Goal: Information Seeking & Learning: Learn about a topic

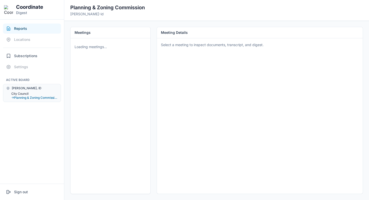
click at [25, 93] on button "City Council" at bounding box center [34, 94] width 46 height 4
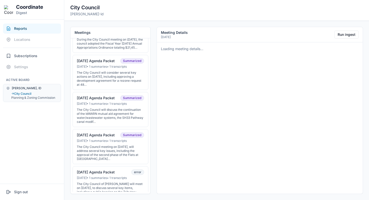
scroll to position [126, 0]
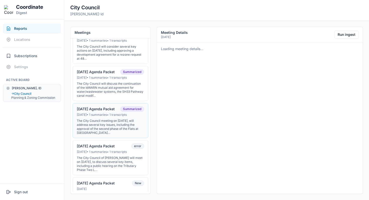
click at [93, 109] on button "07-01-25 Agenda Packet Summarized Jun 30, 2025 • 1 summaries • 1 transcripts Th…" at bounding box center [111, 120] width 76 height 35
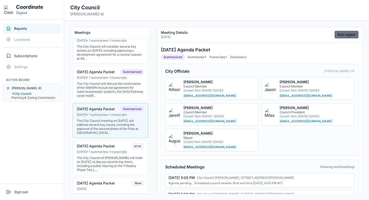
click at [348, 34] on button "Run ingest" at bounding box center [346, 35] width 24 height 8
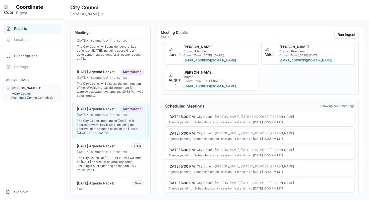
scroll to position [74, 0]
click at [129, 96] on div "The City Council will discuss the continuation of the IdWARN mutual aid agreeme…" at bounding box center [110, 90] width 67 height 16
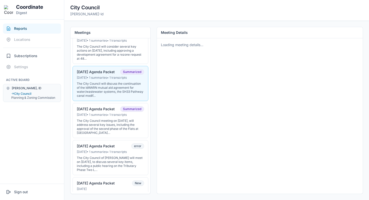
scroll to position [0, 0]
click at [117, 117] on div "Jun 30, 2025 • 1 summaries • 1 transcripts" at bounding box center [110, 115] width 67 height 4
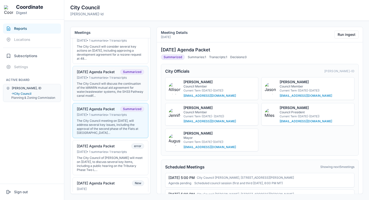
click at [118, 91] on div "The City Council will discuss the continuation of the IdWARN mutual aid agreeme…" at bounding box center [110, 90] width 67 height 16
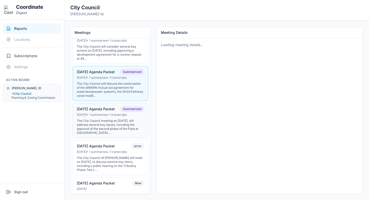
click at [113, 121] on button "07-01-25 Agenda Packet Summarized Jun 30, 2025 • 1 summaries • 1 transcripts Th…" at bounding box center [111, 120] width 76 height 35
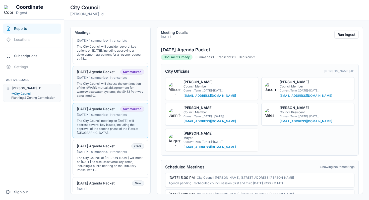
click at [123, 97] on div "The City Council will discuss the continuation of the IdWARN mutual aid agreeme…" at bounding box center [110, 90] width 67 height 16
click at [119, 117] on div "Jun 30, 2025 • 1 summaries • 1 transcripts" at bounding box center [110, 115] width 67 height 4
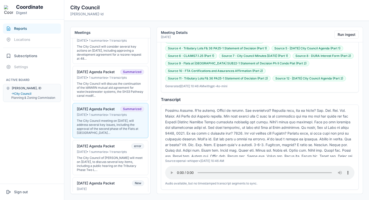
scroll to position [180, 0]
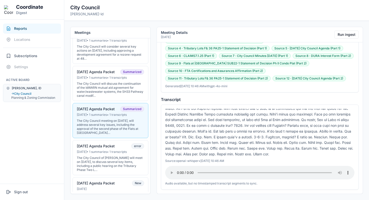
click at [203, 123] on div at bounding box center [259, 133] width 189 height 48
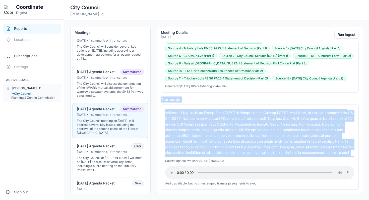
scroll to position [0, 0]
drag, startPoint x: 205, startPoint y: 148, endPoint x: 160, endPoint y: 106, distance: 62.2
click at [160, 106] on div "07-01-25 Agenda Packet Summarized Summaries: 1 Transcripts: 1 Decisions: 2 City…" at bounding box center [260, 119] width 206 height 154
copy div "Thank you very much. Welcome. We are meeting on July. First, we will start with…"
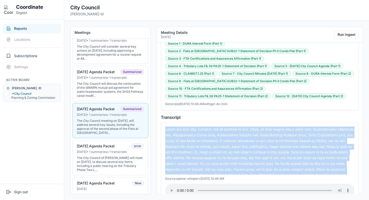
scroll to position [504, 0]
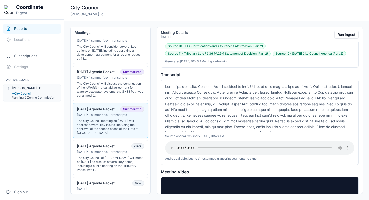
click at [250, 65] on div "07-01-25 Agenda Packet Summarized Summaries: 1 Transcripts: 1 Decisions: 2 City…" at bounding box center [260, 119] width 206 height 154
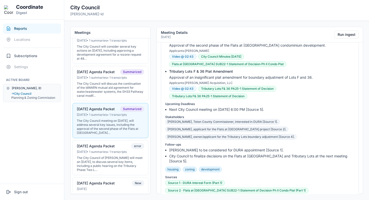
scroll to position [0, 0]
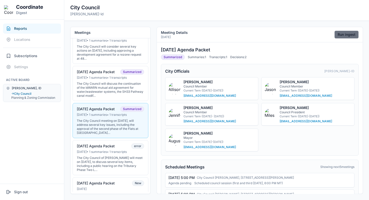
click at [355, 32] on button "Run ingest" at bounding box center [346, 35] width 24 height 8
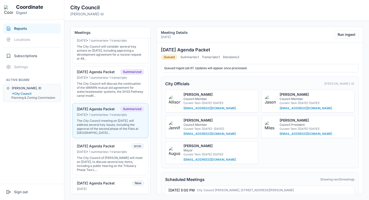
click at [40, 153] on nav "Reports Locations Subscriptions Settings Active Board Driggs, ID → City Council…" at bounding box center [32, 102] width 64 height 164
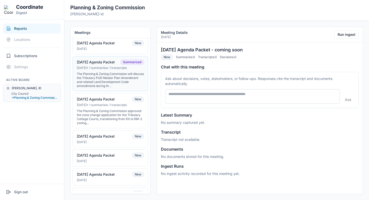
scroll to position [39, 0]
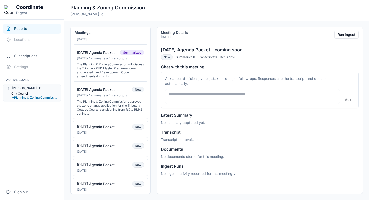
click at [19, 92] on button "City Council" at bounding box center [34, 94] width 46 height 4
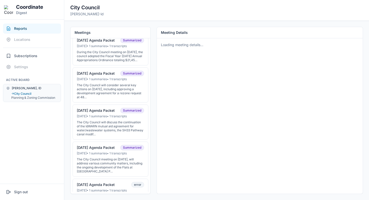
scroll to position [90, 0]
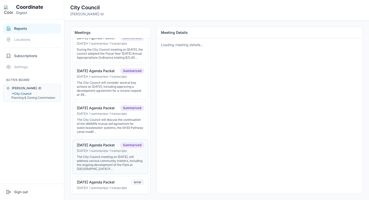
click at [103, 148] on div "07-01-25 Agenda Packet" at bounding box center [96, 145] width 38 height 5
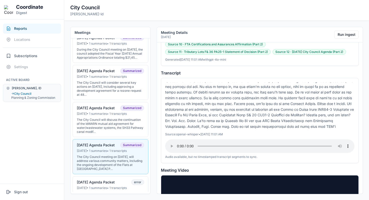
scroll to position [129, 0]
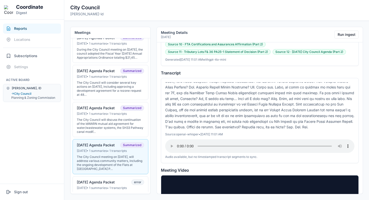
click at [279, 114] on div at bounding box center [259, 106] width 189 height 48
click at [247, 113] on div at bounding box center [259, 106] width 189 height 48
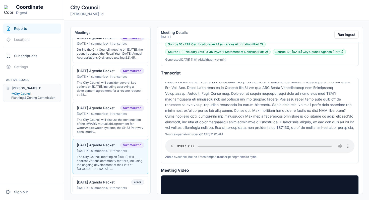
scroll to position [52, 0]
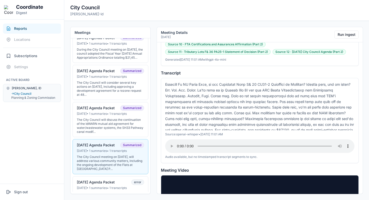
click at [258, 103] on div at bounding box center [259, 106] width 189 height 48
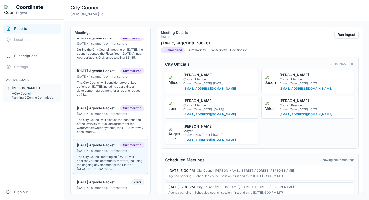
scroll to position [0, 0]
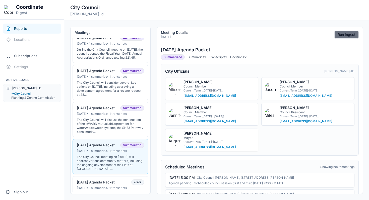
click at [346, 34] on button "Run ingest" at bounding box center [346, 35] width 24 height 8
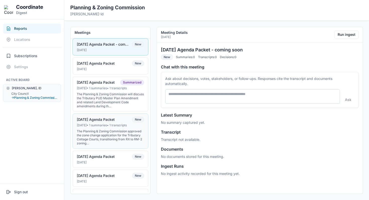
scroll to position [14, 0]
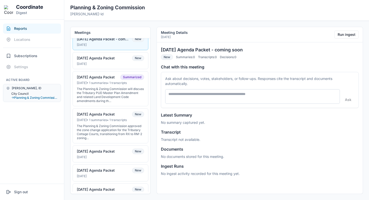
click at [27, 94] on button "City Council" at bounding box center [34, 94] width 46 height 4
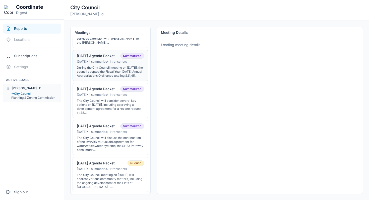
scroll to position [85, 0]
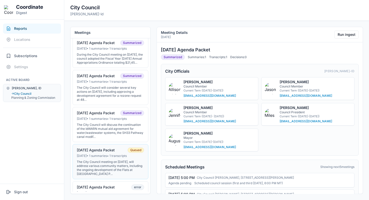
click at [102, 153] on div "07-01-25 Agenda Packet" at bounding box center [96, 150] width 38 height 5
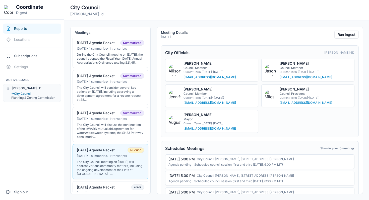
scroll to position [0, 0]
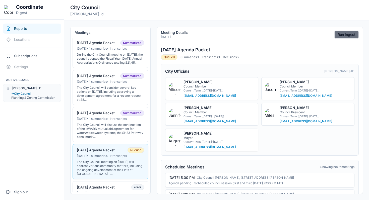
click at [341, 35] on button "Run ingest" at bounding box center [346, 35] width 24 height 8
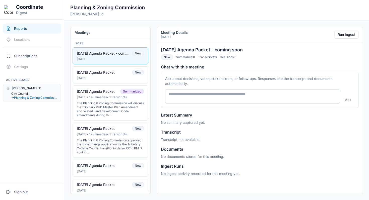
click at [27, 92] on button "City Council" at bounding box center [34, 94] width 46 height 4
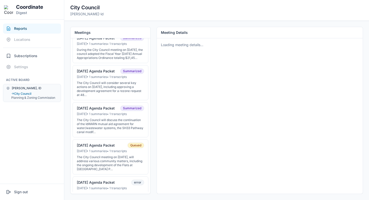
scroll to position [101, 0]
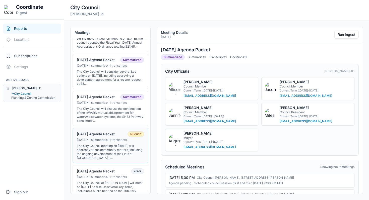
click at [109, 137] on div "[DATE] Agenda Packet Queued" at bounding box center [110, 135] width 67 height 6
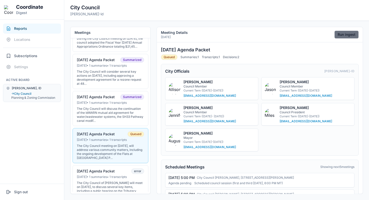
click at [348, 36] on button "Run ingest" at bounding box center [346, 35] width 24 height 8
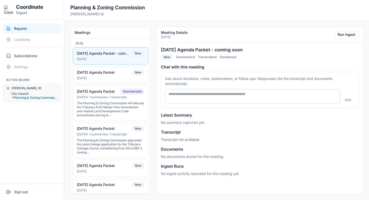
click at [19, 94] on button "City Council" at bounding box center [34, 94] width 46 height 4
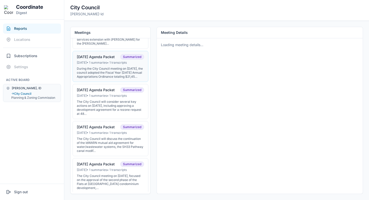
scroll to position [116, 0]
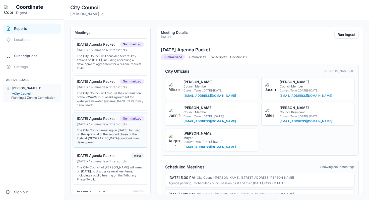
click at [107, 141] on div "The City Council meeting on June 30, 2025, focused on the approval of the secon…" at bounding box center [110, 137] width 67 height 16
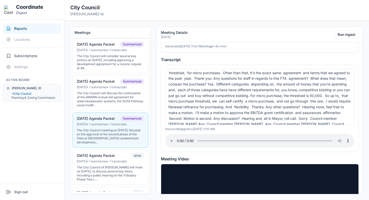
scroll to position [179, 0]
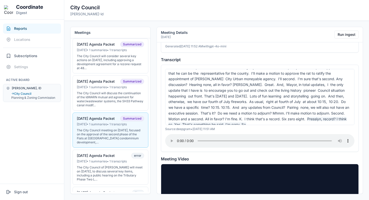
click at [259, 117] on span "Presslyn, record? I think so. Yes. That's something he said. I'm sorry. So" at bounding box center [257, 122] width 178 height 10
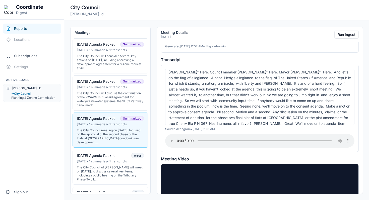
scroll to position [0, 0]
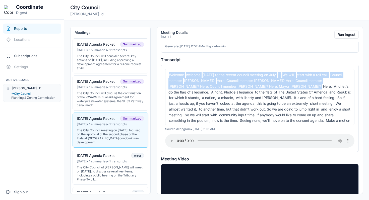
drag, startPoint x: 229, startPoint y: 80, endPoint x: 166, endPoint y: 71, distance: 63.5
click at [166, 71] on div "Welcome welcome today to the recent council meeting on July 1. We will, start w…" at bounding box center [259, 97] width 189 height 56
copy div "Welcome welcome today to the recent council meeting on July 1. We will, start w…"
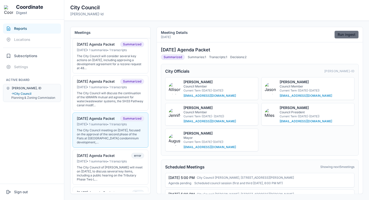
click at [334, 32] on button "Run ingest" at bounding box center [346, 35] width 24 height 8
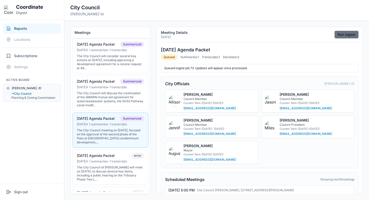
click at [349, 32] on button "Run ingest" at bounding box center [346, 35] width 24 height 8
click at [108, 94] on button "07-15-25 Agenda Packet Summarized Jul 14, 2025 • 1 summaries • 1 transcripts Th…" at bounding box center [111, 93] width 76 height 35
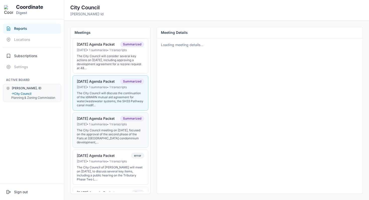
click at [111, 126] on div "Jun 30, 2025 • 1 summaries • 1 transcripts" at bounding box center [110, 124] width 67 height 4
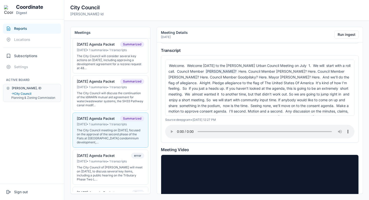
click at [205, 70] on span "Michalski?" at bounding box center [221, 71] width 33 height 4
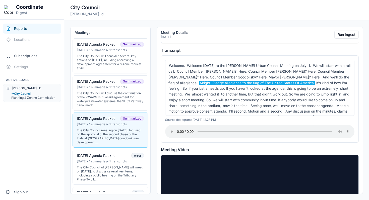
click at [277, 74] on div "Welcome. Welcome today to the Driggs Urban Council Meeting on July 1. We will s…" at bounding box center [259, 88] width 189 height 56
copy span "And we'll do the flag of allegiance"
drag, startPoint x: 259, startPoint y: 77, endPoint x: 316, endPoint y: 77, distance: 56.7
click at [316, 77] on span "And we'll do the flag of allegiance." at bounding box center [258, 80] width 181 height 10
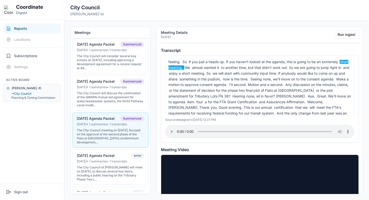
scroll to position [26, 0]
click at [342, 33] on button "Run ingest" at bounding box center [346, 35] width 24 height 8
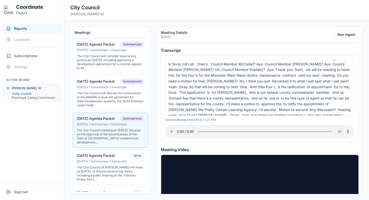
scroll to position [134, 0]
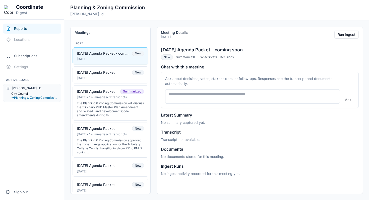
click at [27, 93] on button "City Council" at bounding box center [34, 94] width 46 height 4
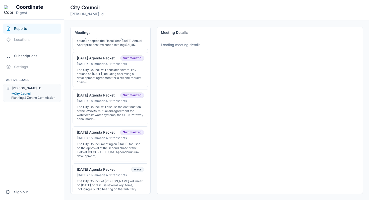
scroll to position [111, 0]
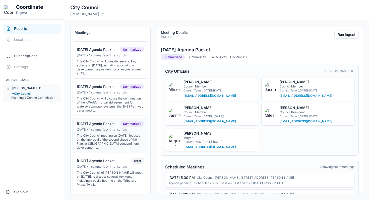
click at [97, 126] on div "[DATE] Agenda Packet" at bounding box center [96, 124] width 38 height 5
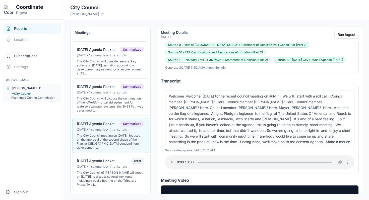
scroll to position [477, 0]
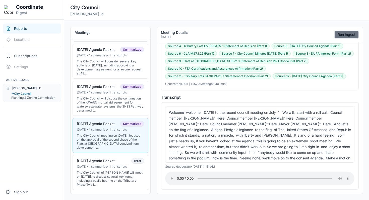
click at [344, 36] on button "Run ingest" at bounding box center [346, 35] width 24 height 8
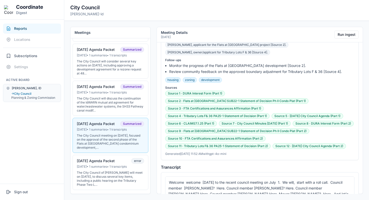
scroll to position [346, 0]
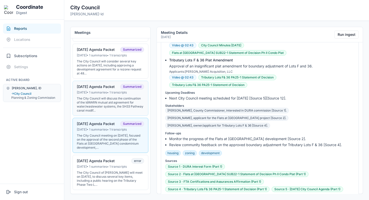
click at [108, 99] on button "07-15-25 Agenda Packet Summarized Jul 14, 2025 • 1 summaries • 1 transcripts Th…" at bounding box center [111, 98] width 76 height 35
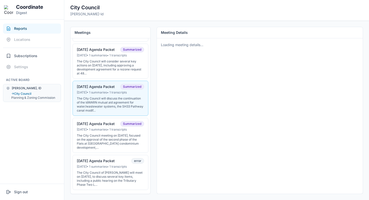
scroll to position [0, 0]
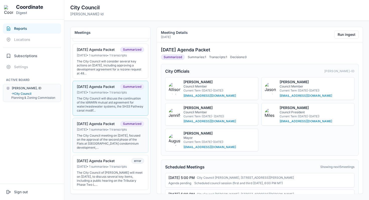
click at [107, 137] on button "07-01-25 Agenda Packet Summarized Jun 30, 2025 • 1 summaries • 1 transcripts Th…" at bounding box center [111, 135] width 76 height 35
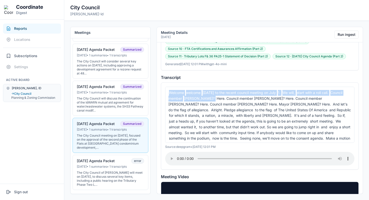
drag, startPoint x: 204, startPoint y: 99, endPoint x: 162, endPoint y: 91, distance: 42.4
click at [162, 91] on div "Welcome welcome today to the recent council meeting on July 1. We will, start w…" at bounding box center [260, 126] width 198 height 87
copy div "Welcome welcome today to the recent council meeting on July 1. We will, start w…"
drag, startPoint x: 229, startPoint y: 146, endPoint x: 159, endPoint y: 146, distance: 69.8
click at [159, 146] on div "07-01-25 Agenda Packet Summarized Summaries: 1 Transcripts: 1 Decisions: 2 City…" at bounding box center [260, 119] width 206 height 154
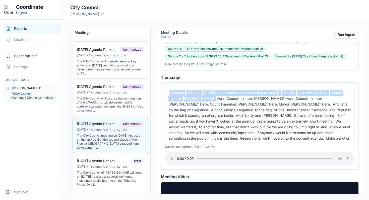
copy div "Source: deepgram • Oct 9, 2025, 12:01 PM"
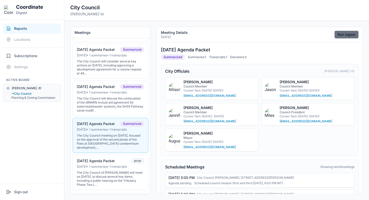
click at [348, 35] on button "Run ingest" at bounding box center [346, 35] width 24 height 8
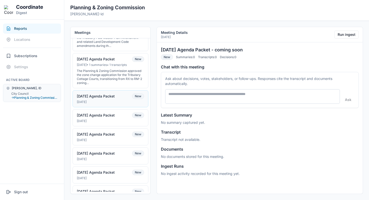
scroll to position [68, 0]
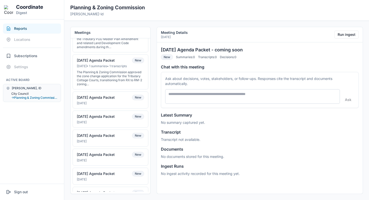
click at [23, 93] on button "City Council" at bounding box center [34, 94] width 46 height 4
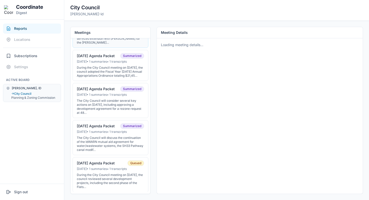
scroll to position [76, 0]
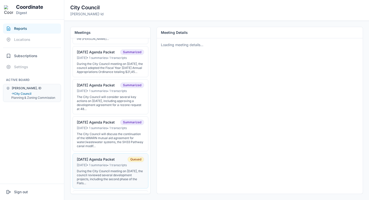
click at [113, 178] on div "During the City Council meeting on June 30, 2025, the council reviewed several …" at bounding box center [110, 177] width 67 height 16
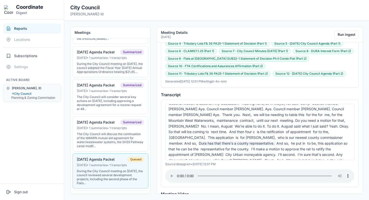
scroll to position [139, 0]
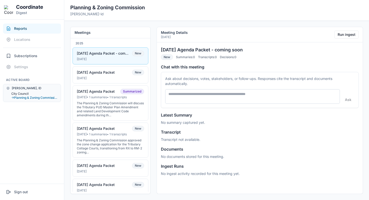
click at [21, 93] on button "City Council" at bounding box center [34, 94] width 46 height 4
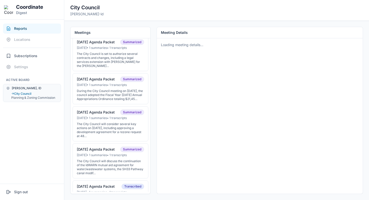
scroll to position [54, 0]
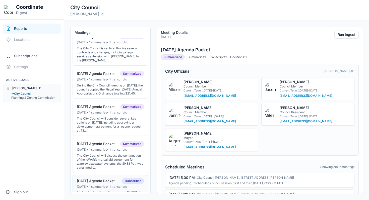
click at [95, 180] on button "[DATE] Agenda Packet Transcribed [DATE] • 1 summaries • 1 transcripts During th…" at bounding box center [111, 192] width 76 height 35
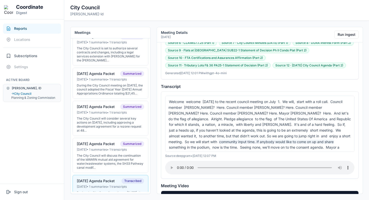
scroll to position [493, 0]
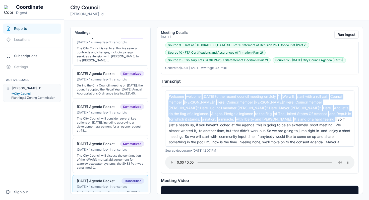
drag, startPoint x: 167, startPoint y: 95, endPoint x: 236, endPoint y: 120, distance: 73.4
click at [236, 120] on div "Welcome welcome today to the recent council meeting on July 1. We will, start w…" at bounding box center [259, 119] width 189 height 56
copy div "Welcome welcome today to the recent council meeting on July 1. We will, start w…"
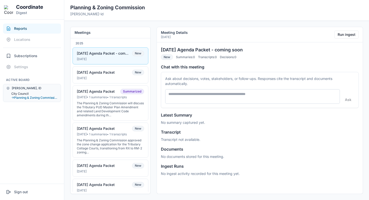
click at [22, 92] on button "City Council" at bounding box center [34, 94] width 46 height 4
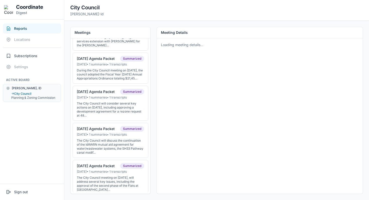
scroll to position [72, 0]
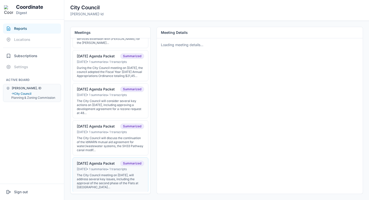
click at [90, 166] on div "[DATE] Agenda Packet" at bounding box center [96, 163] width 38 height 5
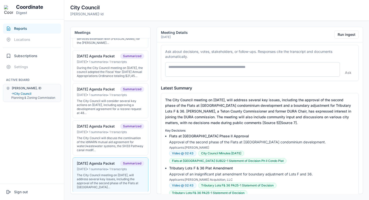
scroll to position [0, 0]
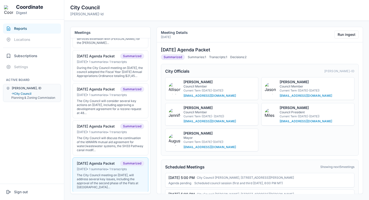
click at [187, 50] on h3 "[DATE] Agenda Packet" at bounding box center [260, 49] width 198 height 7
copy h3 "[DATE] Agenda Packet"
click at [103, 142] on div "The City Council will discuss the continuation of the IdWARN mutual aid agreeme…" at bounding box center [110, 144] width 67 height 16
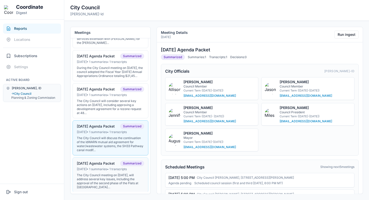
click at [100, 171] on div "Jun 30, 2025 • 1 summaries • 1 transcripts" at bounding box center [110, 169] width 67 height 4
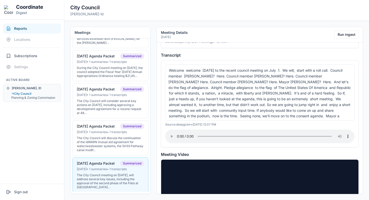
scroll to position [506, 0]
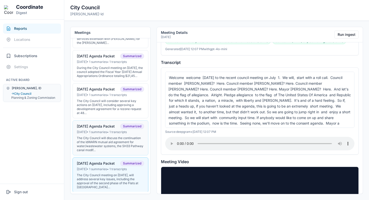
click at [91, 139] on button "07-15-25 Agenda Packet Summarized Jul 14, 2025 • 1 summaries • 1 transcripts Th…" at bounding box center [111, 137] width 76 height 35
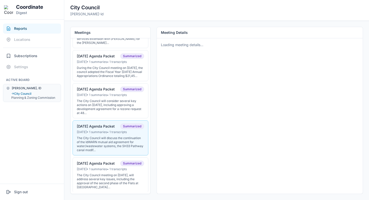
scroll to position [0, 0]
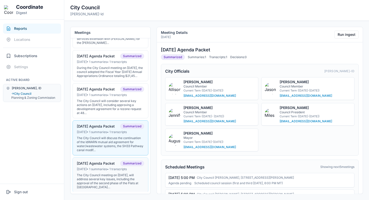
click at [95, 171] on div "Jun 30, 2025 • 1 summaries • 1 transcripts" at bounding box center [110, 169] width 67 height 4
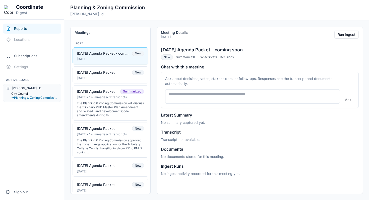
click at [20, 94] on button "City Council" at bounding box center [34, 94] width 46 height 4
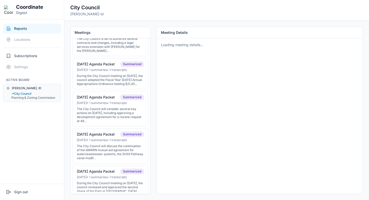
scroll to position [113, 0]
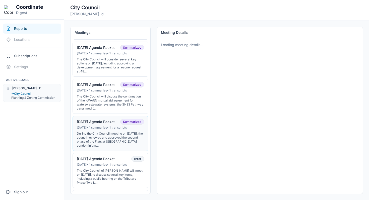
click at [114, 124] on div "[DATE] Agenda Packet" at bounding box center [96, 122] width 38 height 5
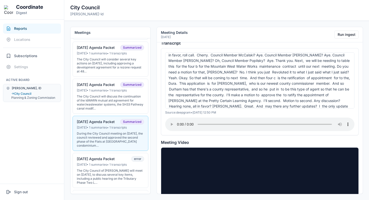
scroll to position [135, 0]
click at [353, 33] on button "Run ingest" at bounding box center [346, 35] width 24 height 8
click at [341, 33] on button "Run ingest" at bounding box center [346, 35] width 24 height 8
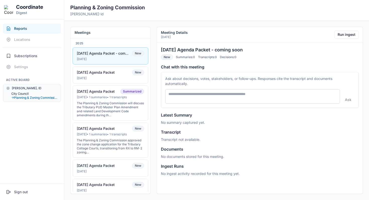
click at [15, 95] on button "City Council" at bounding box center [34, 94] width 46 height 4
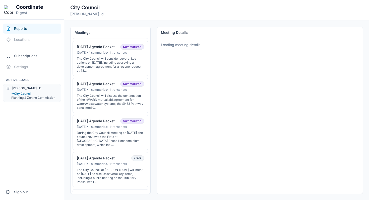
scroll to position [119, 0]
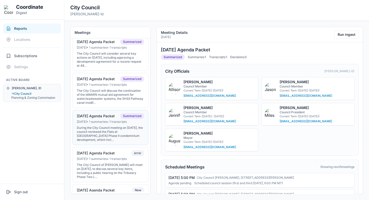
click at [96, 129] on button "[DATE] Agenda Packet Summarized [DATE] • 1 summaries • 1 transcripts During the…" at bounding box center [111, 127] width 76 height 35
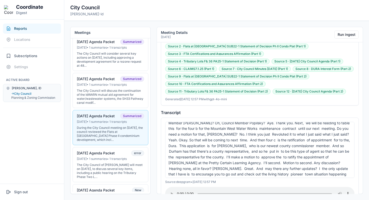
scroll to position [142, 0]
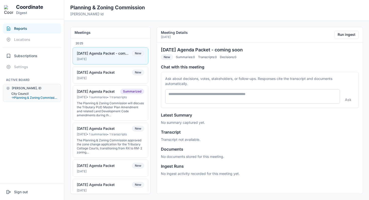
click at [20, 92] on button "City Council" at bounding box center [34, 94] width 46 height 4
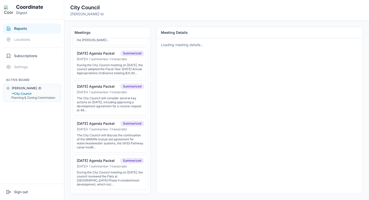
scroll to position [93, 0]
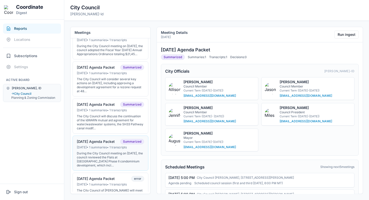
click at [100, 157] on div "During the City Council meeting on [DATE], the council reviewed the Flats at [G…" at bounding box center [110, 160] width 67 height 16
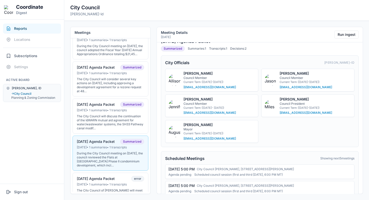
scroll to position [0, 0]
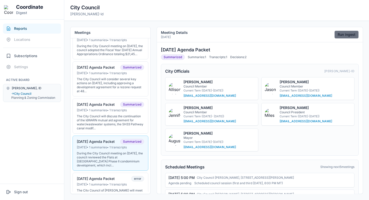
click at [339, 36] on button "Run ingest" at bounding box center [346, 35] width 24 height 8
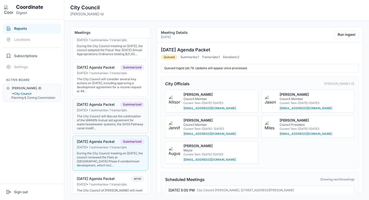
click at [88, 134] on button "[DATE] Agenda Packet Summarized [DATE] • 1 summaries • 1 transcripts The City C…" at bounding box center [111, 116] width 76 height 35
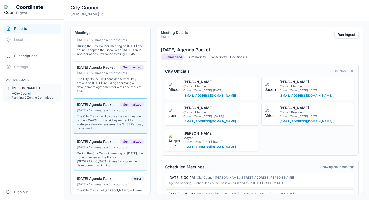
click at [108, 145] on div "[DATE] Agenda Packet Summarized" at bounding box center [110, 142] width 67 height 6
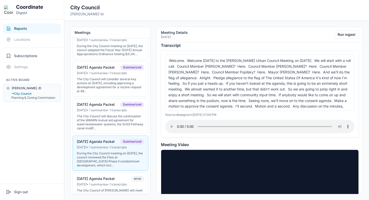
scroll to position [2, 0]
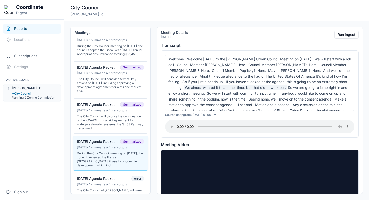
click at [202, 87] on span "We almost wanted it to another time, but that didn't work out." at bounding box center [235, 88] width 103 height 4
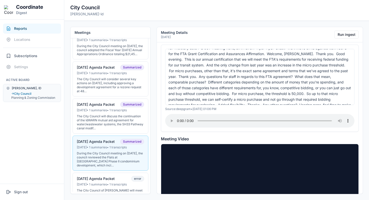
scroll to position [87, 0]
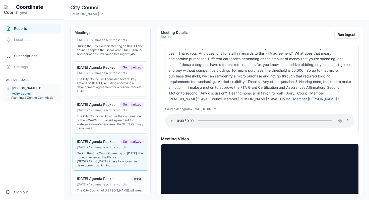
click at [280, 100] on span "Council Member [PERSON_NAME]?" at bounding box center [309, 99] width 59 height 4
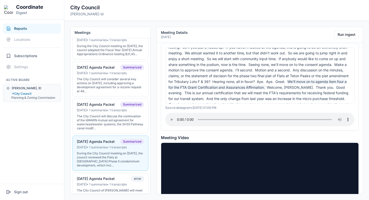
scroll to position [31, 0]
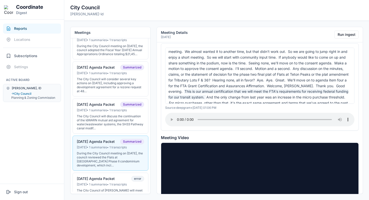
click at [205, 93] on span "This is our annual certification that we will meet the FTA's requirements for r…" at bounding box center [258, 94] width 180 height 10
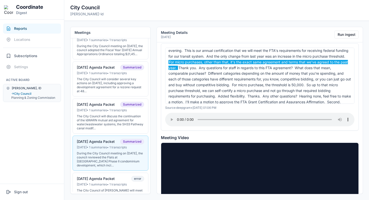
scroll to position [74, 0]
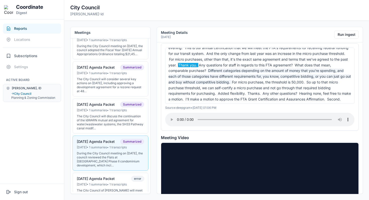
click at [248, 71] on span "Different categories depending on the amount of money that you're spending, and…" at bounding box center [259, 77] width 182 height 16
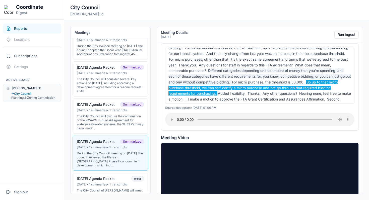
scroll to position [87, 0]
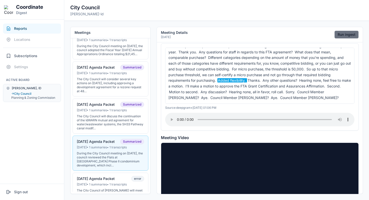
click at [351, 33] on button "Run ingest" at bounding box center [346, 35] width 24 height 8
click at [95, 129] on div "The City Council will discuss the continuation of the IdWARN mutual aid agreeme…" at bounding box center [110, 122] width 67 height 16
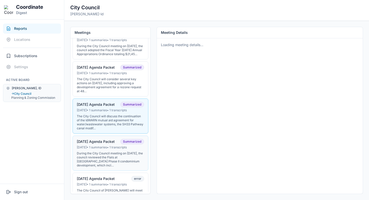
click at [113, 154] on button "07-01-25 Agenda Packet Summarized Jun 30, 2025 • 1 summaries • 1 transcripts Du…" at bounding box center [111, 153] width 76 height 35
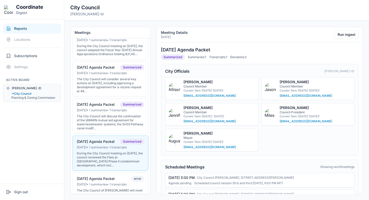
click at [108, 154] on button "07-01-25 Agenda Packet Summarized Jun 30, 2025 • 1 summaries • 1 transcripts Du…" at bounding box center [111, 153] width 76 height 35
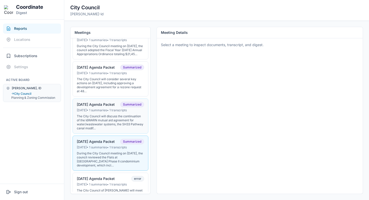
click at [133, 126] on div "The City Council will discuss the continuation of the IdWARN mutual aid agreeme…" at bounding box center [110, 122] width 67 height 16
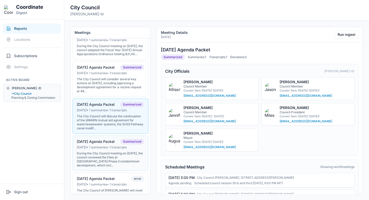
click at [113, 156] on div "During the City Council meeting on June 30, 2025, the council reviewed the Flat…" at bounding box center [110, 160] width 67 height 16
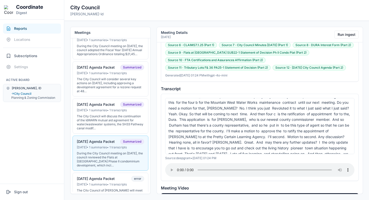
scroll to position [145, 0]
click at [230, 131] on span "to ratify the appointment of Dan Powers to at the Pretty Certain Learning Agenc…" at bounding box center [248, 134] width 160 height 10
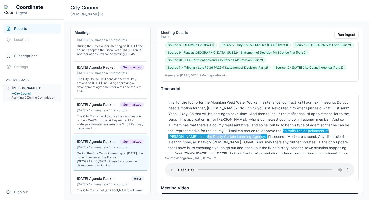
drag, startPoint x: 230, startPoint y: 131, endPoint x: 283, endPoint y: 132, distance: 53.2
click at [283, 132] on span "to ratify the appointment of Dan Powers to at the Pretty Certain Learning Agenc…" at bounding box center [248, 134] width 160 height 10
copy span "Pretty Certain Learning Agency."
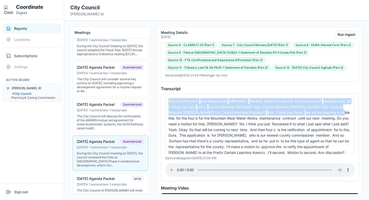
scroll to position [129, 0]
drag, startPoint x: 183, startPoint y: 116, endPoint x: 201, endPoint y: 109, distance: 19.1
click at [201, 109] on div "Welcome. Welcome today to the Driggs Urban Council Meeting on July 1. We will s…" at bounding box center [259, 126] width 189 height 56
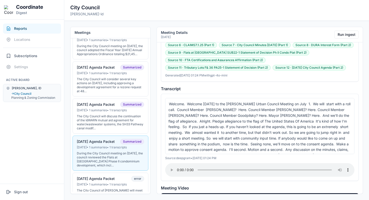
click at [189, 110] on span "Council Member" at bounding box center [190, 110] width 29 height 4
click at [186, 115] on span "Here. Council Member Bragg? Here. Council Member Knowles? Here. Council Member …" at bounding box center [256, 113] width 176 height 10
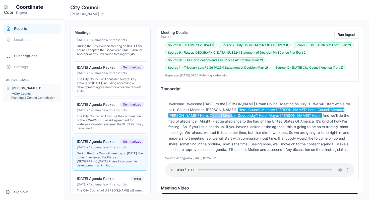
copy span "Goodpilsky"
click at [344, 33] on button "Run ingest" at bounding box center [346, 35] width 24 height 8
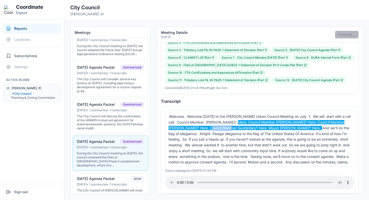
scroll to position [490, 0]
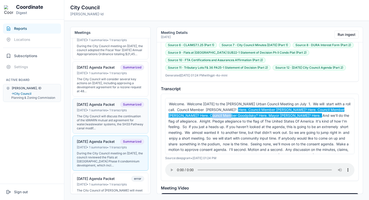
click at [114, 118] on div "The City Council will discuss the continuation of the IdWARN mutual aid agreeme…" at bounding box center [110, 122] width 67 height 16
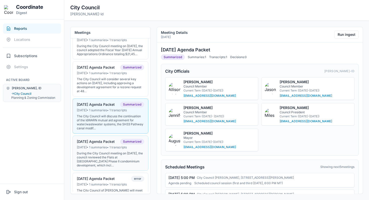
click at [117, 150] on div "Jun 30, 2025 • 1 summaries • 1 transcripts" at bounding box center [110, 148] width 67 height 4
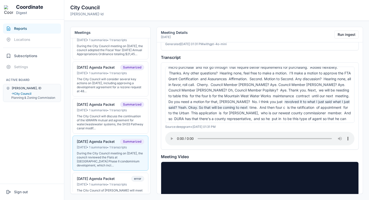
scroll to position [120, 0]
click at [316, 106] on span "of appointment" at bounding box center [329, 107] width 27 height 4
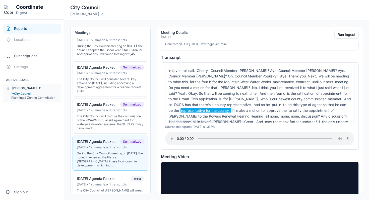
scroll to position [134, 0]
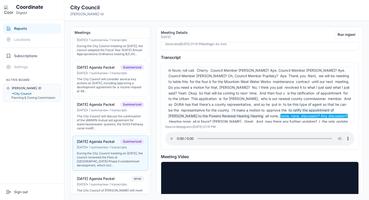
click at [233, 109] on span "to ratify the appointment of Dan Powers to the Powers Renewal Hearing Hearing" at bounding box center [250, 113] width 165 height 10
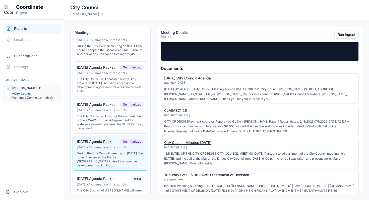
scroll to position [725, 0]
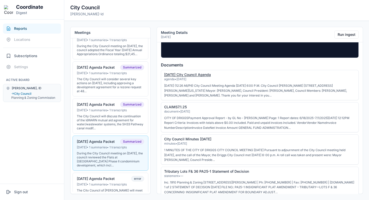
click at [188, 76] on link "7-1-2025 City Council Agenda" at bounding box center [187, 75] width 47 height 4
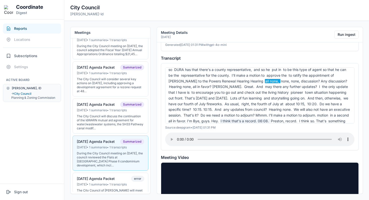
scroll to position [169, 0]
drag, startPoint x: 231, startPoint y: 75, endPoint x: 287, endPoint y: 78, distance: 55.3
click at [287, 78] on span "to ratify the appointment of Dan Powers to the Powers Renewal Hearing Hearing" at bounding box center [250, 79] width 165 height 10
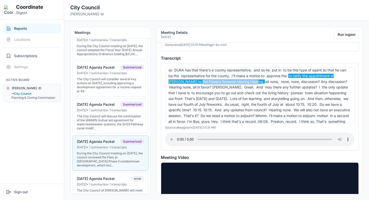
scroll to position [173, 0]
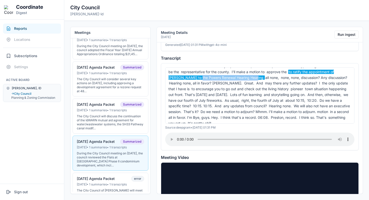
copy span "Powers Renewal Hearing Hearing"
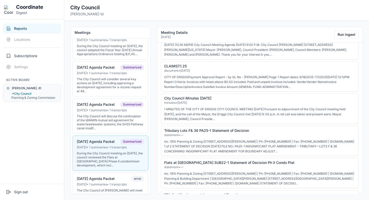
scroll to position [764, 0]
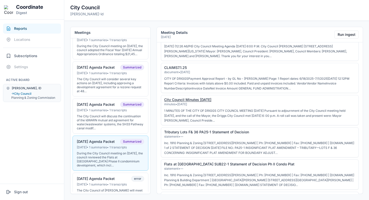
click at [180, 98] on link "City Council Minutes 6-17-25" at bounding box center [187, 100] width 47 height 4
drag, startPoint x: 216, startPoint y: 100, endPoint x: 163, endPoint y: 101, distance: 52.2
click at [162, 101] on li "City Council Minutes 6-17-25 minutes • Jun 17, 2025 1 MINUTES OF THE CITY OF DR…" at bounding box center [260, 110] width 198 height 30
copy link "City Council Minutes 6-17-25"
click at [96, 130] on div "The City Council will discuss the continuation of the IdWARN mutual aid agreeme…" at bounding box center [110, 122] width 67 height 16
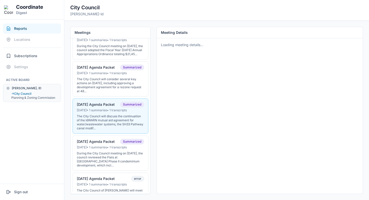
scroll to position [0, 0]
click at [100, 142] on button "07-01-25 Agenda Packet Summarized Jun 30, 2025 • 1 summaries • 1 transcripts Du…" at bounding box center [111, 153] width 76 height 35
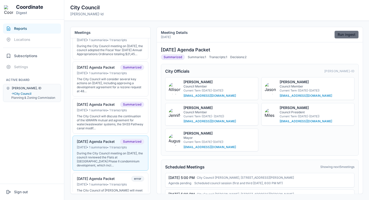
click at [337, 32] on button "Run ingest" at bounding box center [346, 35] width 24 height 8
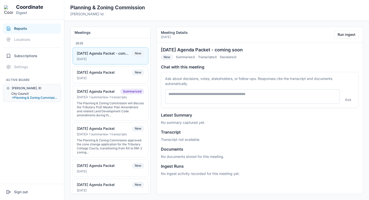
click at [25, 93] on button "City Council" at bounding box center [34, 94] width 46 height 4
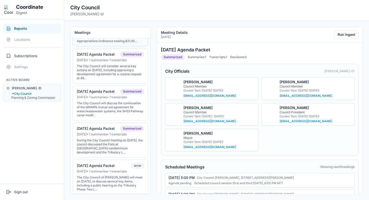
scroll to position [108, 0]
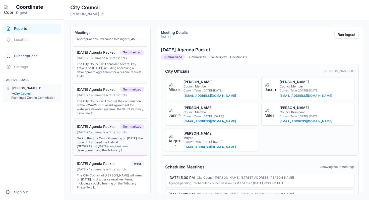
click at [95, 135] on div "[DATE] • 1 summaries • 1 transcripts" at bounding box center [110, 133] width 67 height 4
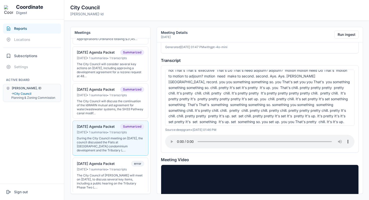
scroll to position [167, 0]
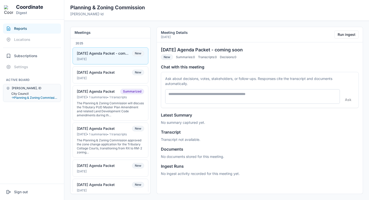
click at [20, 92] on button "City Council" at bounding box center [34, 94] width 46 height 4
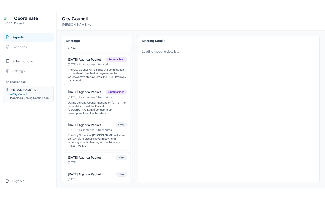
scroll to position [157, 0]
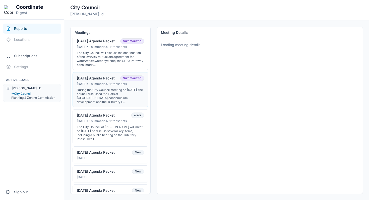
click at [105, 92] on div "During the City Council meeting on June 30, 2025, the council discussed the Fla…" at bounding box center [110, 96] width 67 height 16
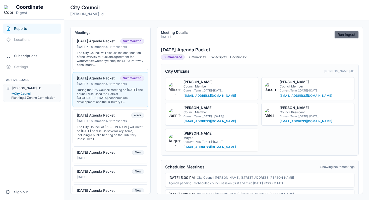
click at [345, 38] on button "Run ingest" at bounding box center [346, 35] width 24 height 8
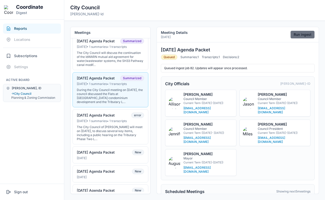
click at [295, 34] on button "Run ingest" at bounding box center [302, 35] width 24 height 8
click at [102, 67] on div "The City Council will discuss the continuation of the IdWARN mutual aid agreeme…" at bounding box center [110, 59] width 67 height 16
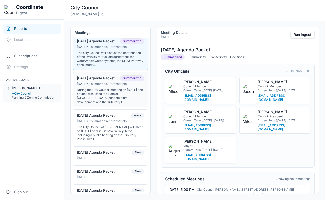
click at [91, 86] on div "Jun 30, 2025 • 1 summaries • 1 transcripts" at bounding box center [110, 84] width 67 height 4
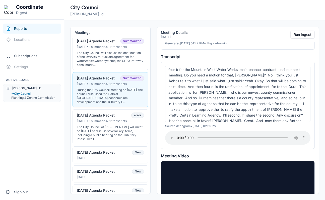
scroll to position [194, 0]
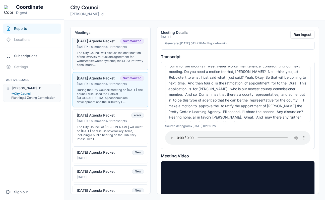
click at [87, 67] on div "The City Council will discuss the continuation of the IdWARN mutual aid agreeme…" at bounding box center [110, 59] width 67 height 16
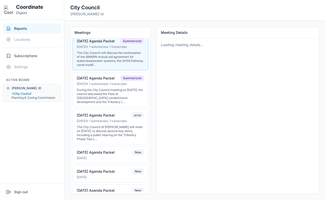
scroll to position [0, 0]
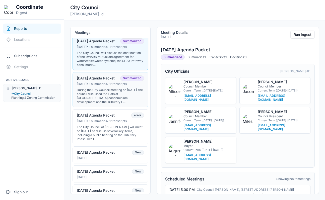
click at [110, 99] on div "During the City Council meeting on June 30, 2025, the council discussed the Fla…" at bounding box center [110, 96] width 67 height 16
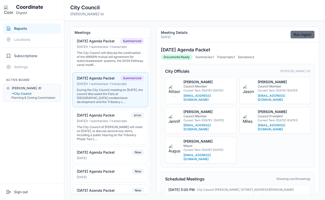
click at [296, 36] on button "Run ingest" at bounding box center [302, 35] width 24 height 8
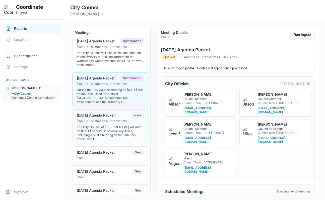
click at [84, 131] on div "The City Council of Driggs will meet on June 17, 2025, to discuss several key i…" at bounding box center [110, 133] width 67 height 16
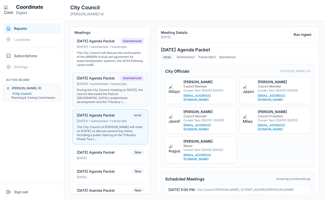
click at [109, 101] on div "During the City Council meeting on June 30, 2025, the council discussed the Fla…" at bounding box center [110, 96] width 67 height 16
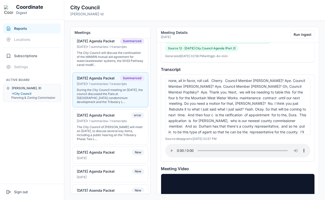
scroll to position [175, 0]
click at [215, 124] on span "Durham has that there's a county representative," at bounding box center [239, 126] width 83 height 4
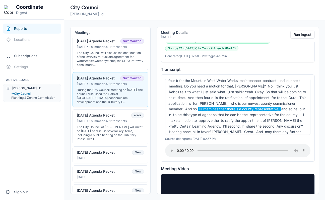
scroll to position [193, 0]
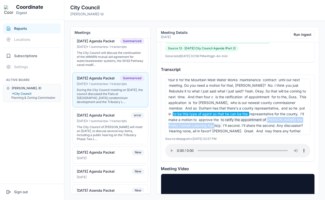
drag, startPoint x: 266, startPoint y: 101, endPoint x: 209, endPoint y: 109, distance: 57.5
click at [209, 118] on span "to ratify the appointment of Dan Powers the Pretty Certain Learning Agency." at bounding box center [235, 123] width 134 height 10
copy span "Dan Powers the Pretty Certain Learning Agency"
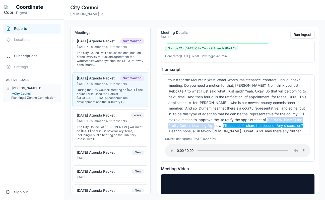
click at [223, 123] on span "I'll second. I'll share the second. Any discussion?" at bounding box center [263, 125] width 81 height 4
click at [266, 99] on div "Welcome. Welcome today to the Driggs Council Meeting on July 1. We will start w…" at bounding box center [237, 107] width 145 height 56
click at [267, 118] on span "to ratify the appointment of Dan Powers the Pretty Certain Learning Agency." at bounding box center [235, 123] width 134 height 10
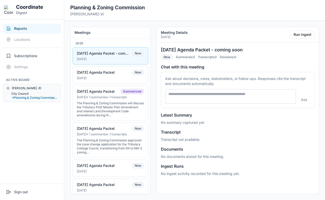
click at [20, 94] on button "City Council" at bounding box center [34, 94] width 46 height 4
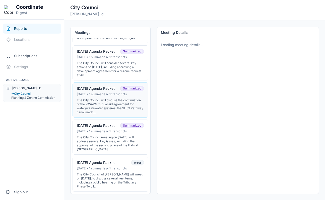
scroll to position [111, 0]
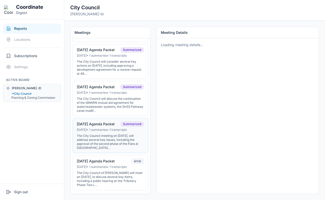
click at [87, 138] on div "The City Council meeting on [DATE], will address several key issues, including …" at bounding box center [110, 142] width 67 height 16
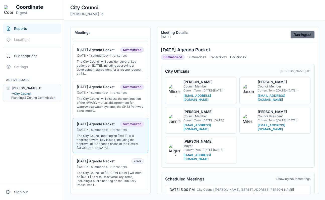
click at [298, 32] on button "Run ingest" at bounding box center [302, 35] width 24 height 8
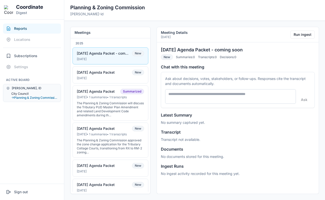
click at [28, 92] on button "City Council" at bounding box center [34, 94] width 46 height 4
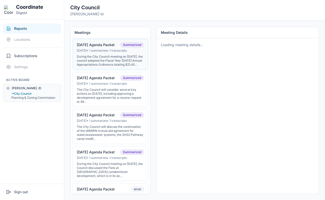
scroll to position [88, 0]
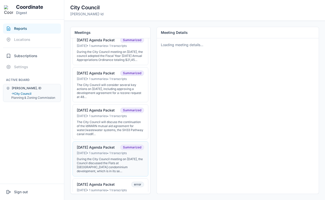
click at [103, 155] on div "[DATE] • 1 summaries • 1 transcripts" at bounding box center [110, 153] width 67 height 4
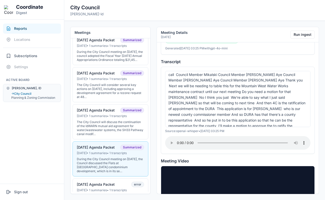
scroll to position [174, 0]
click at [242, 82] on div "Meeting is adjourned Council meeting on [DATE] We will start with a roll call C…" at bounding box center [237, 99] width 145 height 56
click at [244, 106] on span "who is our newest county commissioner member And so DURA has that there's a cou…" at bounding box center [234, 114] width 132 height 16
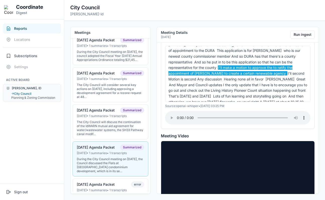
scroll to position [575, 0]
